Goal: Task Accomplishment & Management: Complete application form

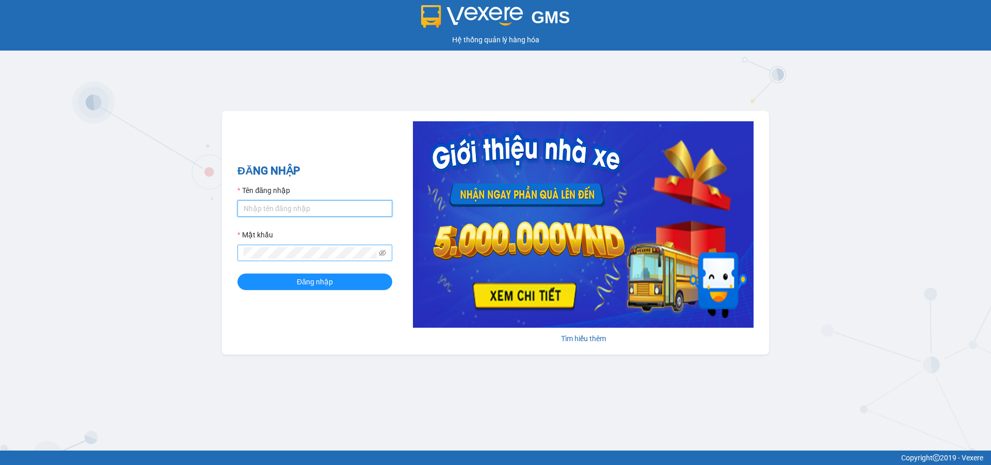
type input "ptha.hhg"
click at [237, 274] on button "Đăng nhập" at bounding box center [314, 282] width 155 height 17
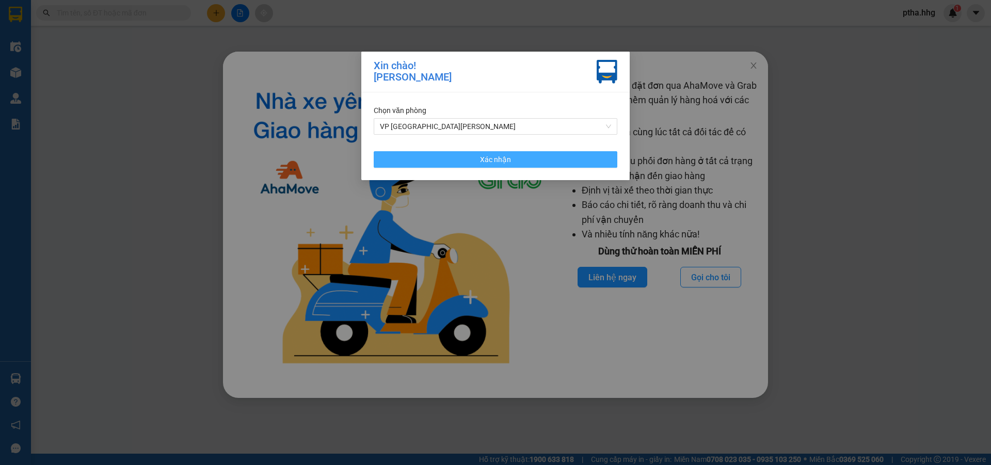
drag, startPoint x: 596, startPoint y: 156, endPoint x: 635, endPoint y: 149, distance: 39.4
click at [596, 156] on button "Xác nhận" at bounding box center [496, 159] width 244 height 17
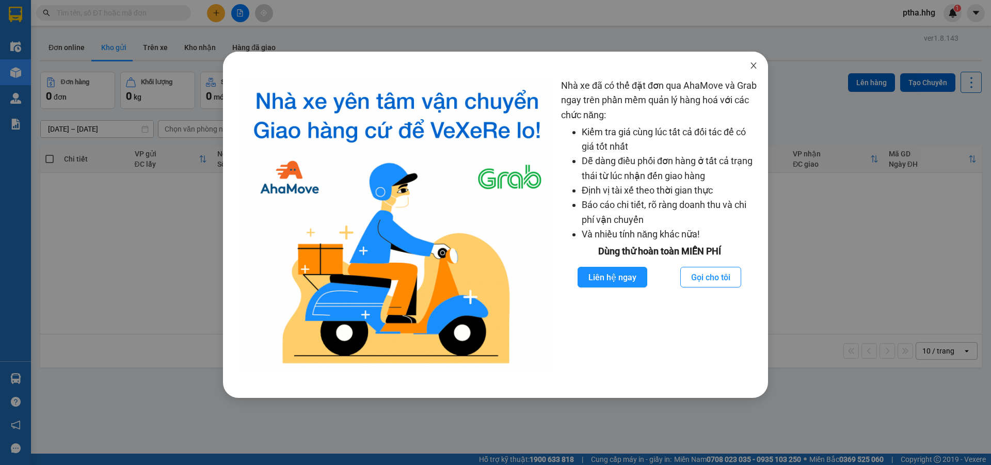
click at [755, 66] on icon "close" at bounding box center [754, 65] width 8 height 8
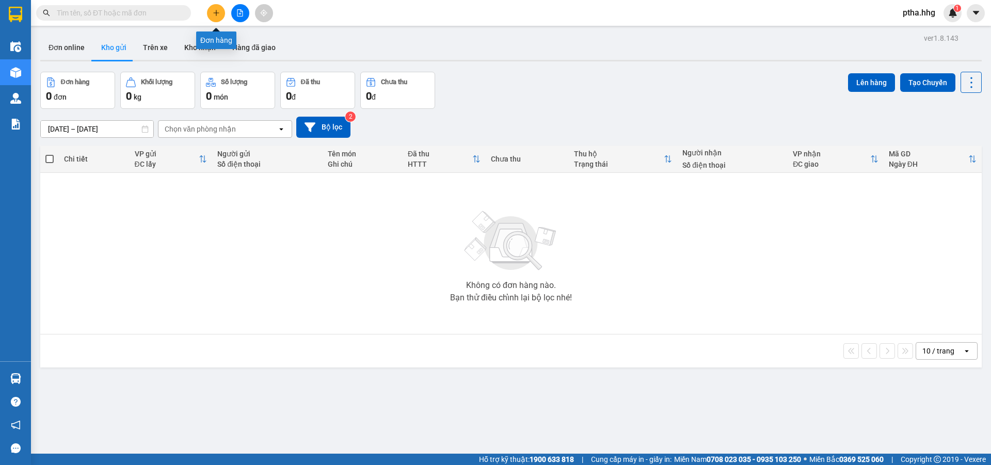
click at [215, 13] on icon "plus" at bounding box center [216, 12] width 6 height 1
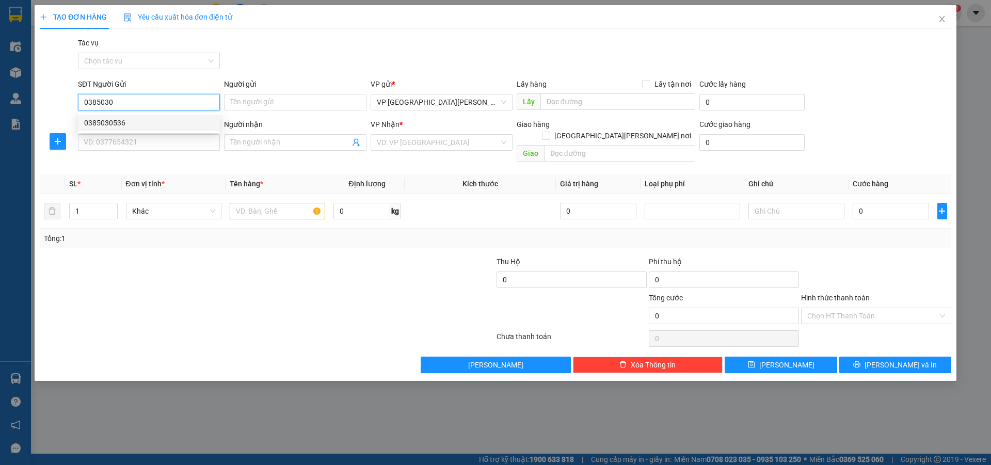
click at [107, 120] on div "0385030536" at bounding box center [149, 122] width 130 height 11
type input "0385030536"
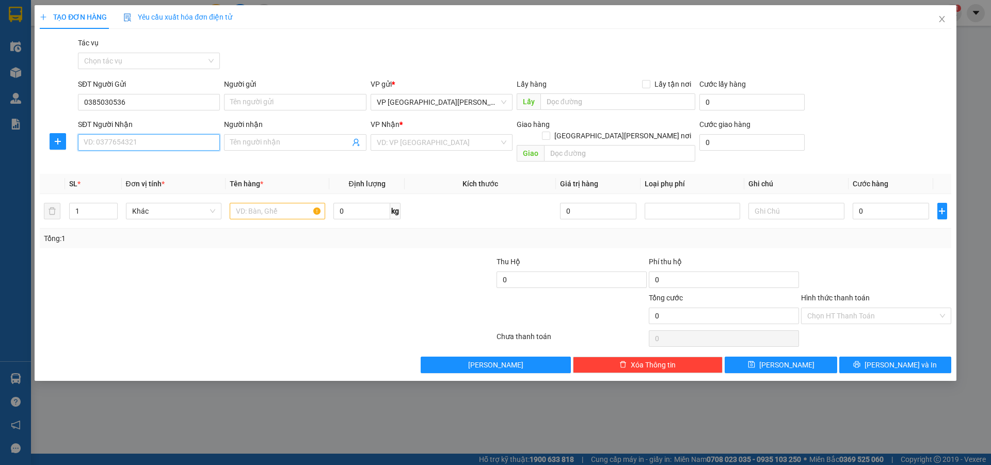
click at [105, 144] on input "SĐT Người Nhận" at bounding box center [149, 142] width 142 height 17
click at [110, 166] on div "0985485967 - [PERSON_NAME]" at bounding box center [149, 162] width 130 height 11
type input "0985485967"
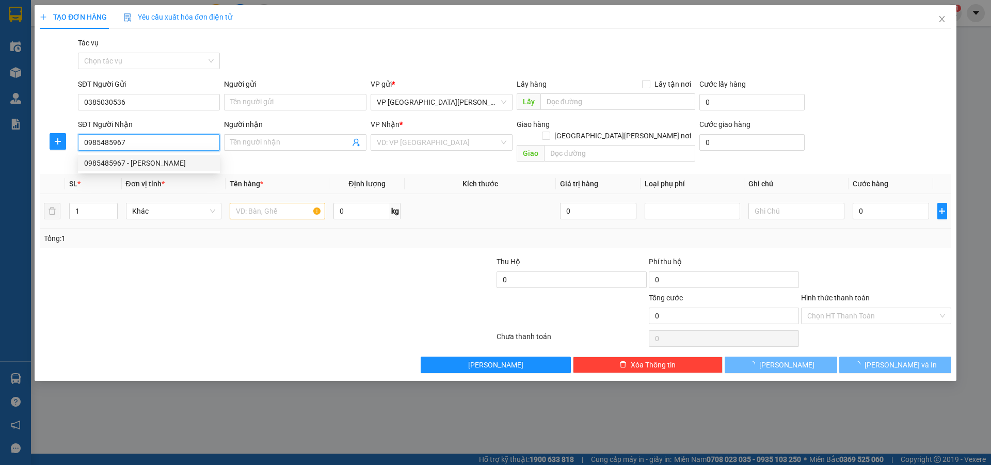
type input "Thảo"
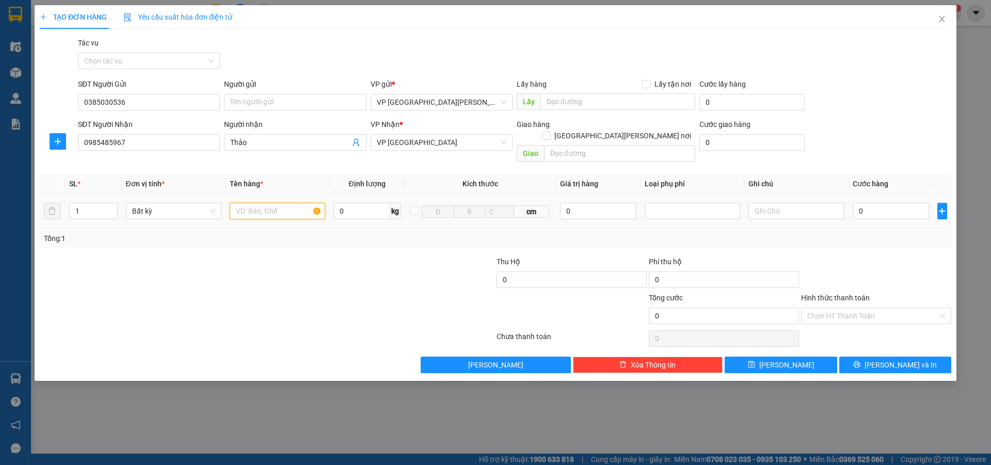
click at [236, 203] on input "text" at bounding box center [278, 211] width 96 height 17
type input "bi"
click at [863, 203] on input "0" at bounding box center [891, 211] width 77 height 17
type input "5"
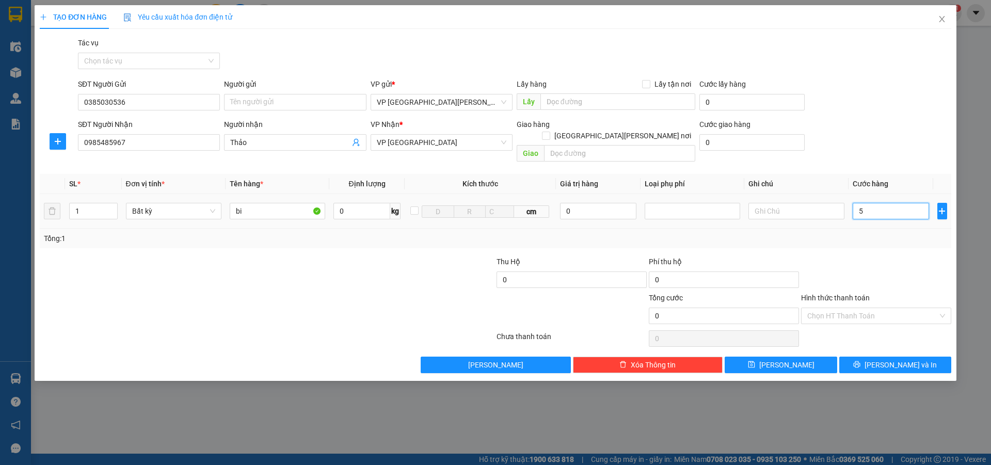
type input "5"
type input "50"
type input "500"
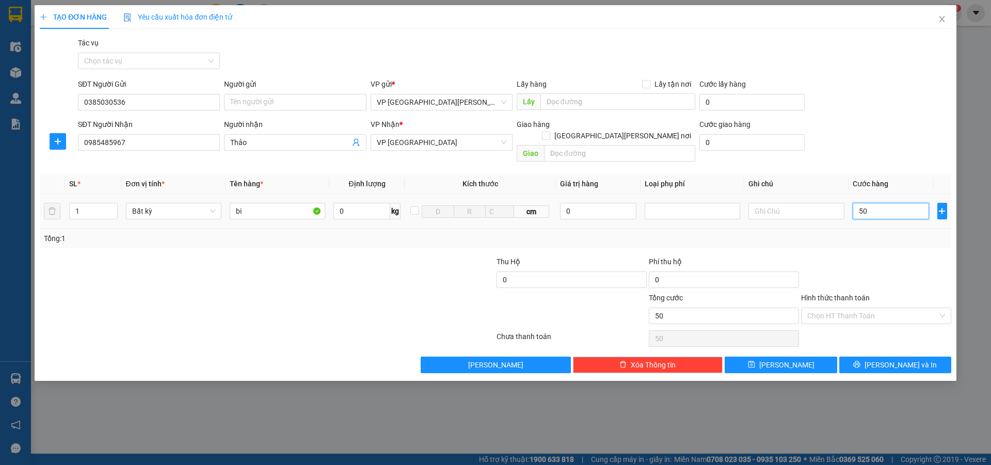
type input "500"
type input "5.000"
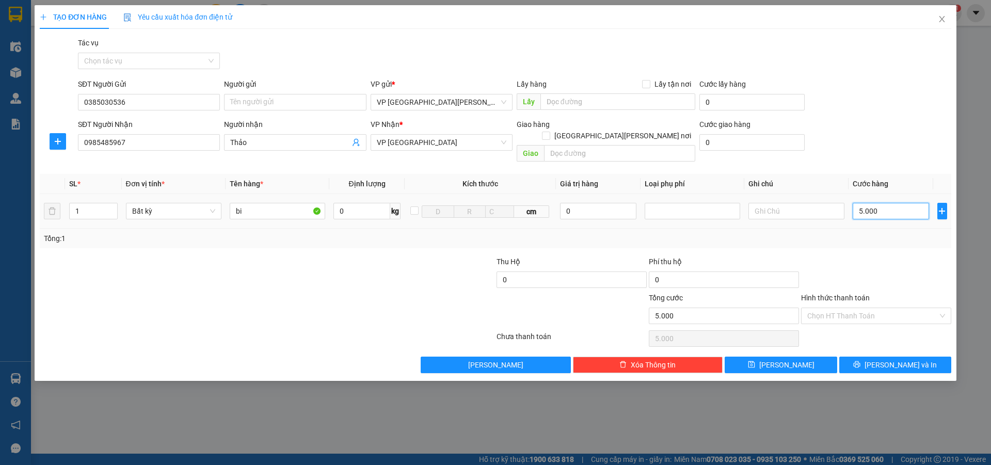
type input "50.000"
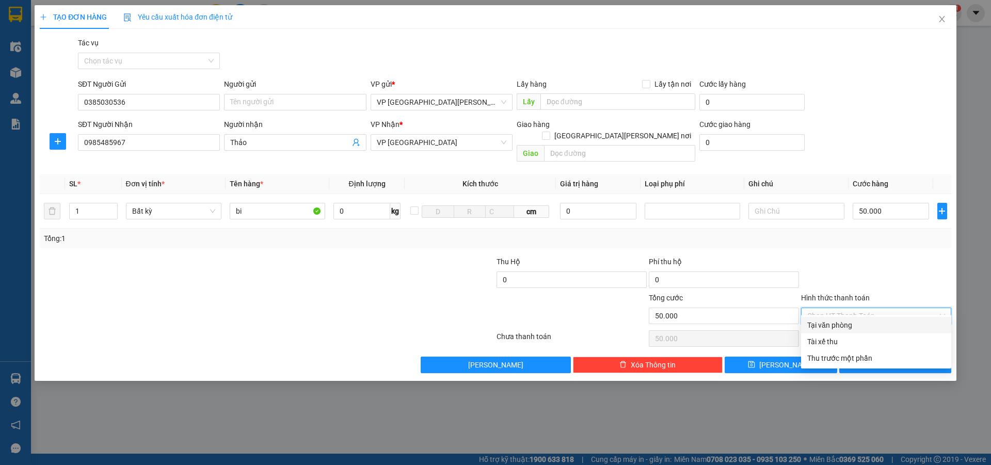
click at [852, 308] on input "Hình thức thanh toán" at bounding box center [872, 315] width 131 height 15
click at [851, 322] on div "Tại văn phòng" at bounding box center [876, 325] width 138 height 11
type input "0"
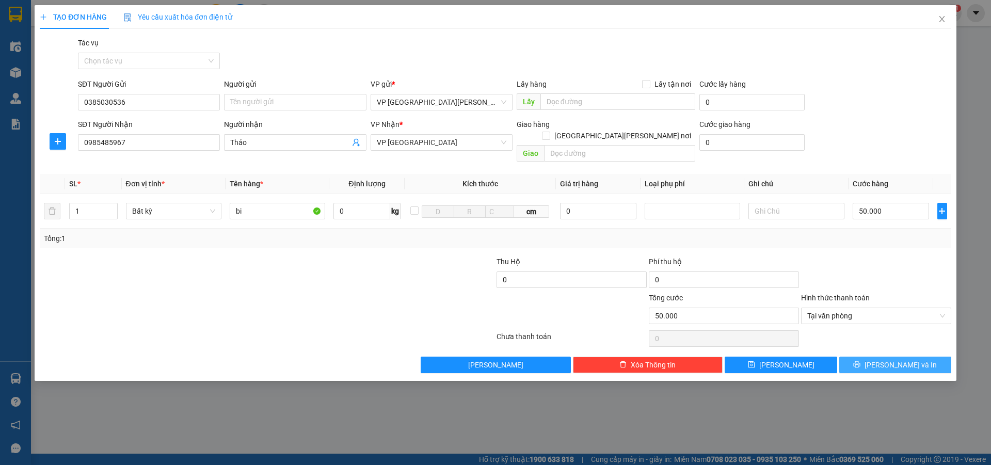
click at [861, 361] on icon "printer" at bounding box center [856, 364] width 7 height 7
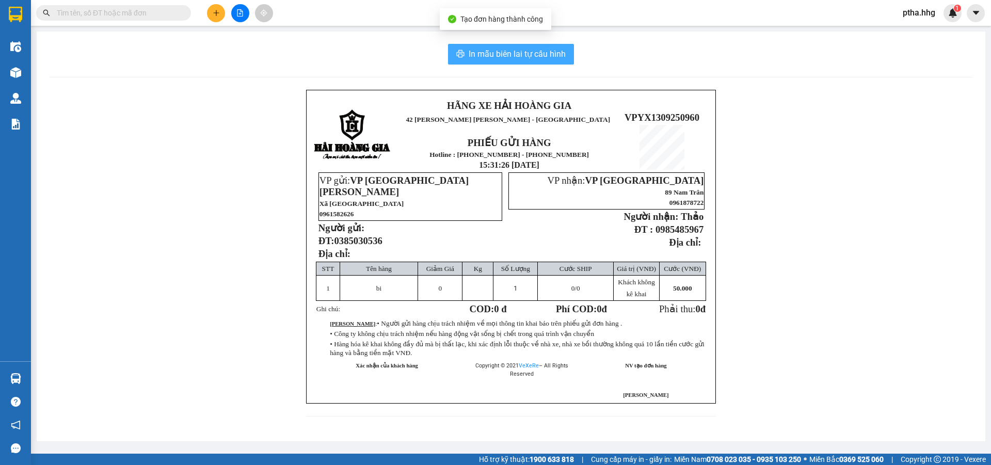
click at [524, 58] on span "In mẫu biên lai tự cấu hình" at bounding box center [517, 53] width 97 height 13
